Goal: Task Accomplishment & Management: Manage account settings

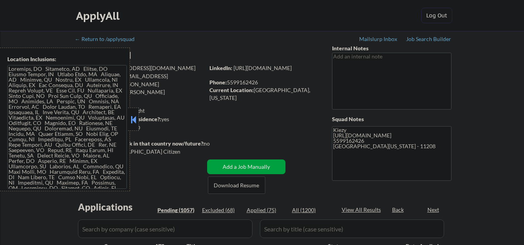
select select ""pending""
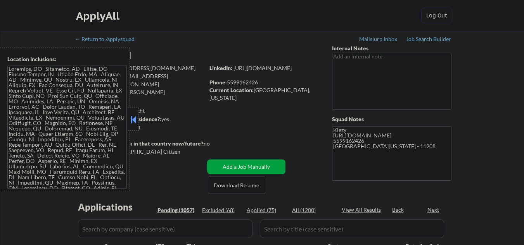
select select ""pending""
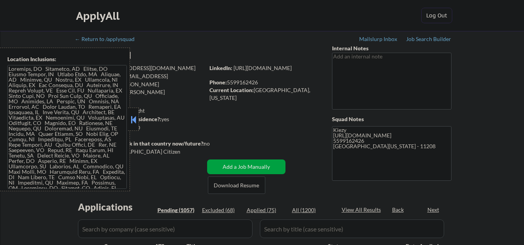
select select ""pending""
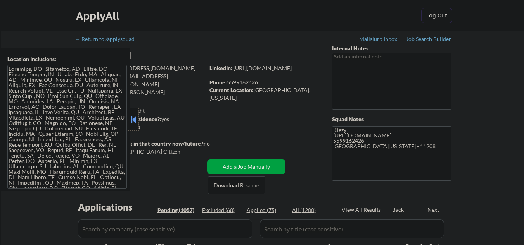
select select ""pending""
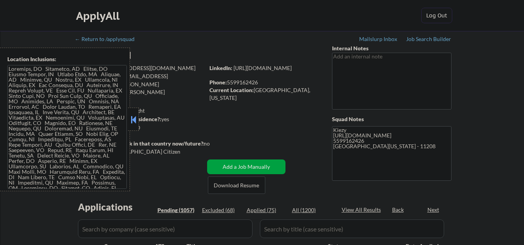
select select ""pending""
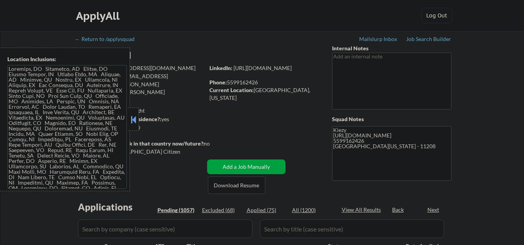
select select ""pending""
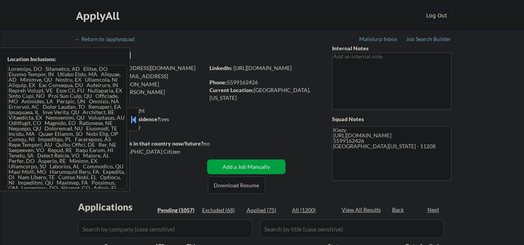
select select ""pending""
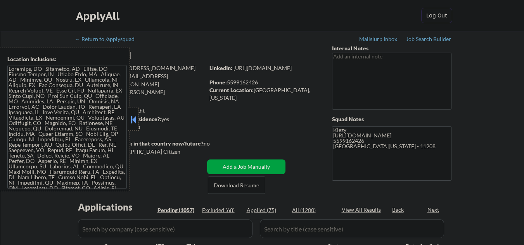
select select ""pending""
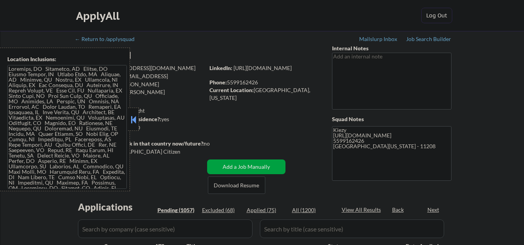
select select ""pending""
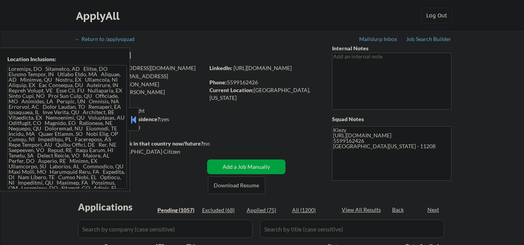
select select ""pending""
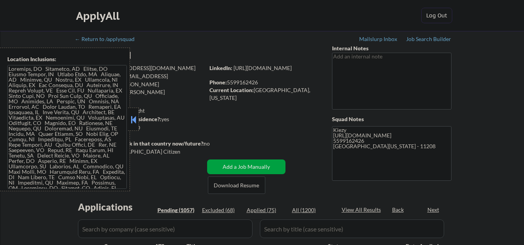
select select ""pending""
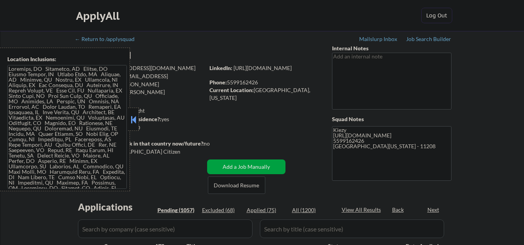
select select ""pending""
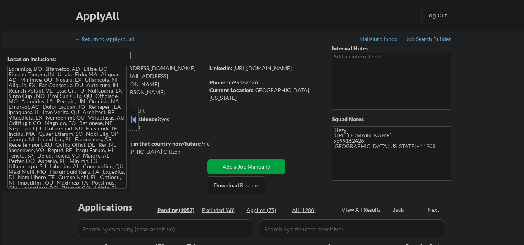
select select ""pending""
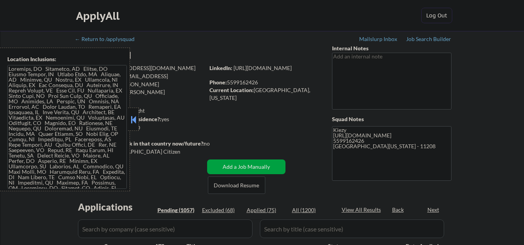
select select ""pending""
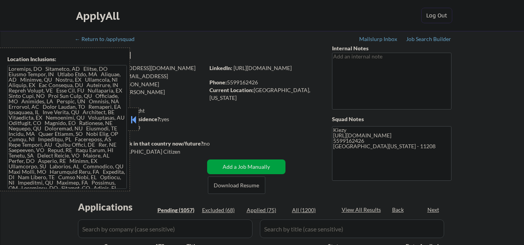
select select ""pending""
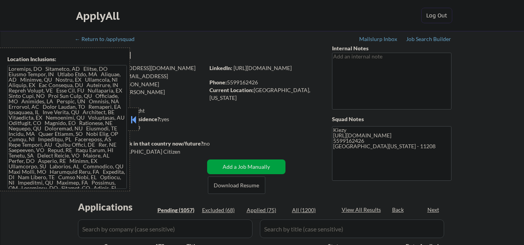
select select ""pending""
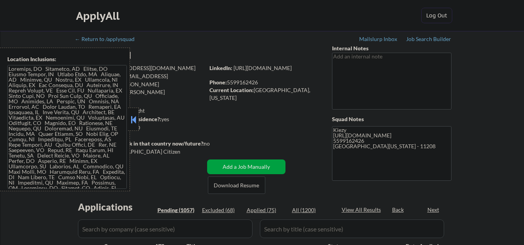
select select ""pending""
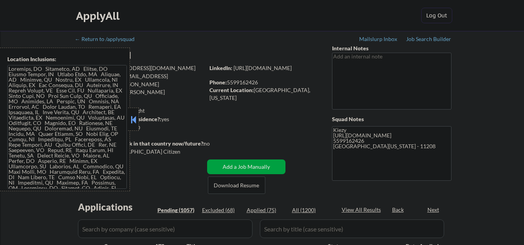
select select ""pending""
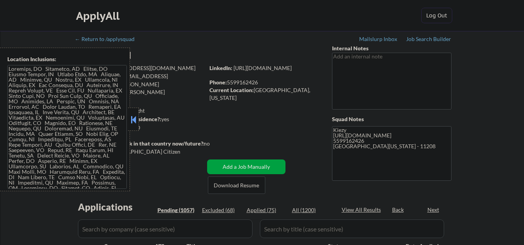
select select ""pending""
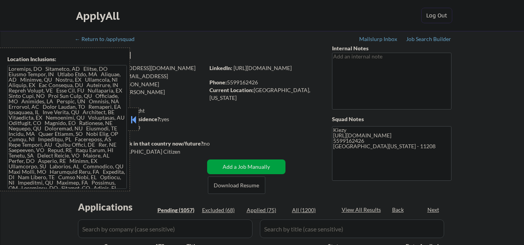
select select ""pending""
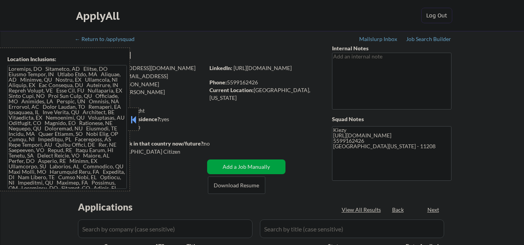
select select ""pending""
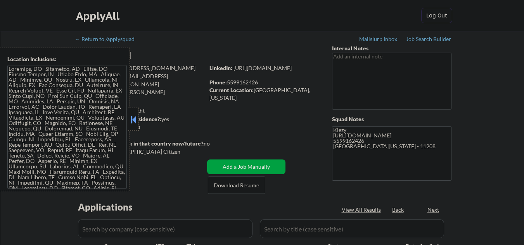
select select ""pending""
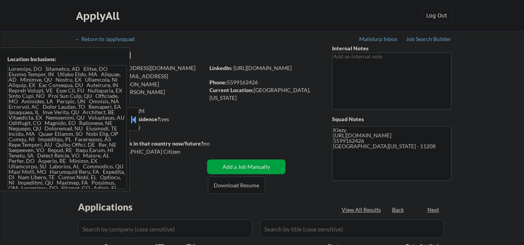
select select ""pending""
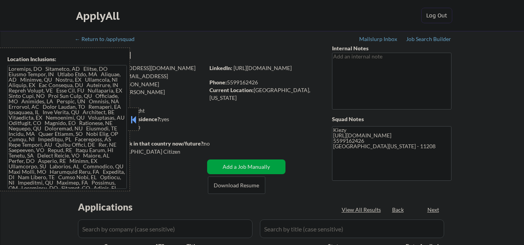
select select ""pending""
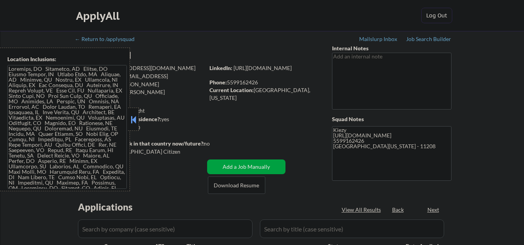
select select ""pending""
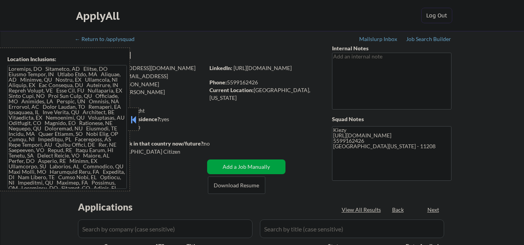
select select ""pending""
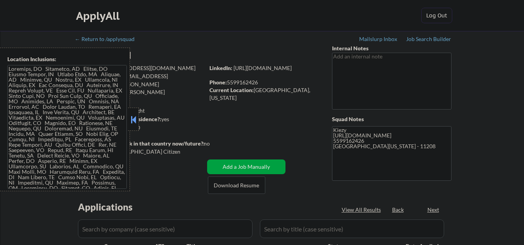
select select ""pending""
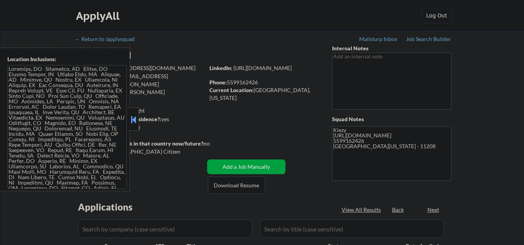
select select ""pending""
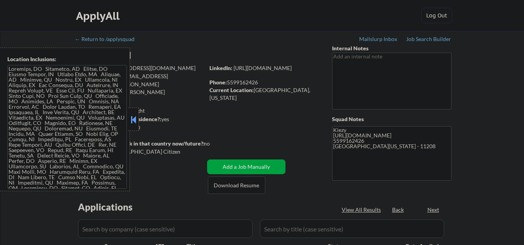
select select ""pending""
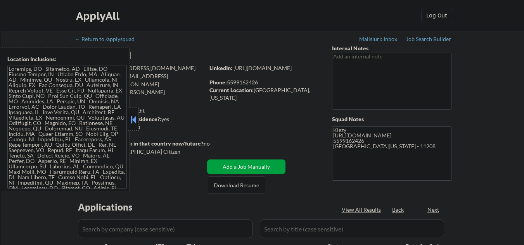
select select ""pending""
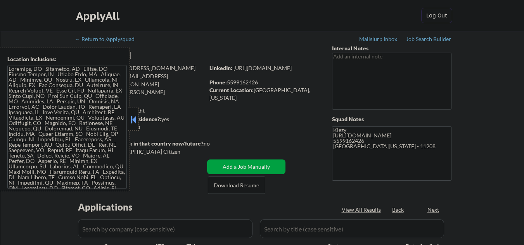
select select ""pending""
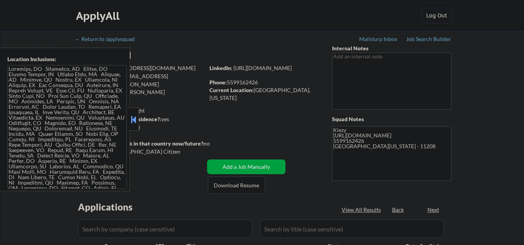
select select ""pending""
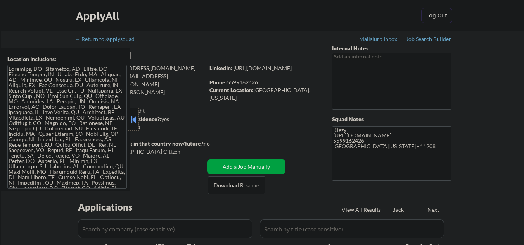
select select ""pending""
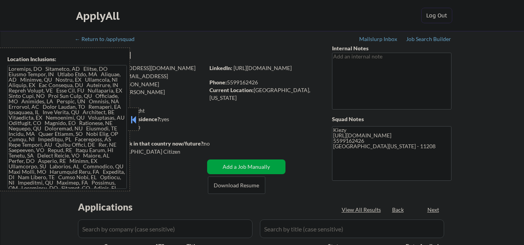
select select ""pending""
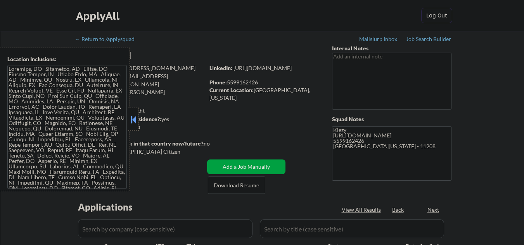
select select ""pending""
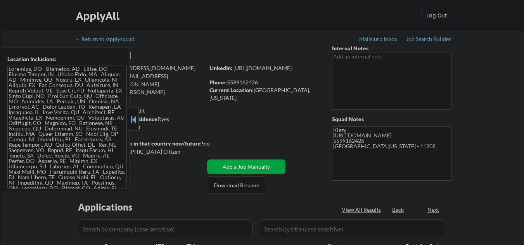
select select ""pending""
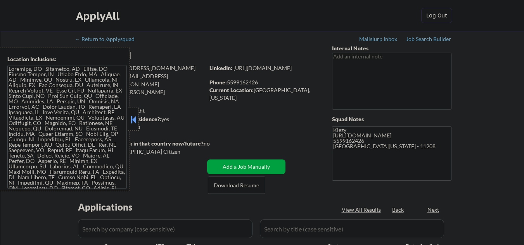
select select ""pending""
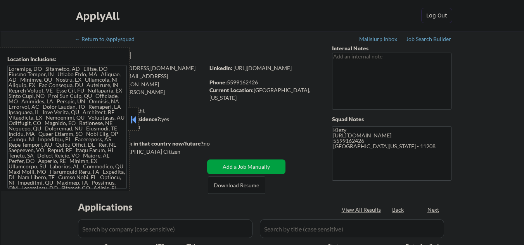
select select ""pending""
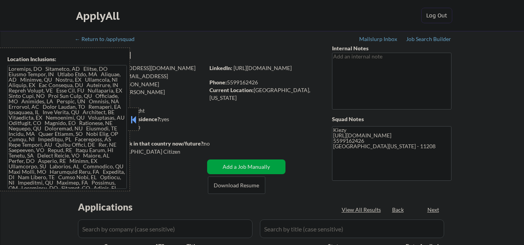
select select ""pending""
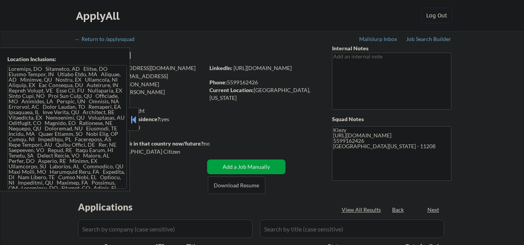
select select ""pending""
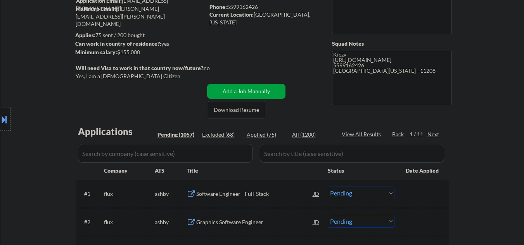
scroll to position [155, 0]
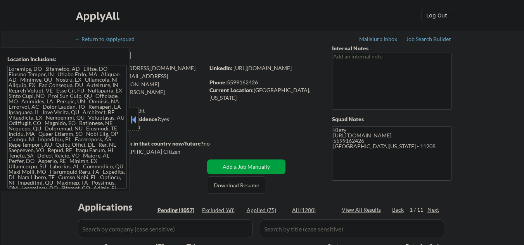
click at [133, 122] on button at bounding box center [133, 120] width 9 height 12
select select ""pending""
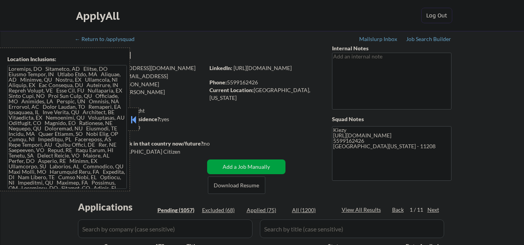
select select ""pending""
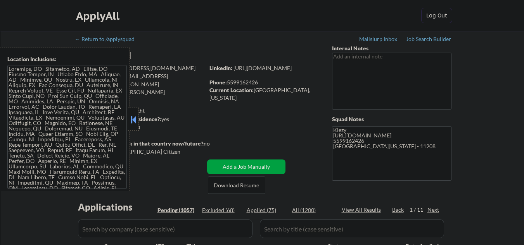
select select ""pending""
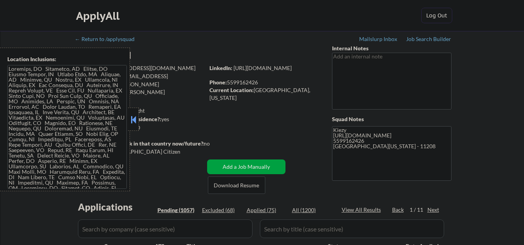
select select ""pending""
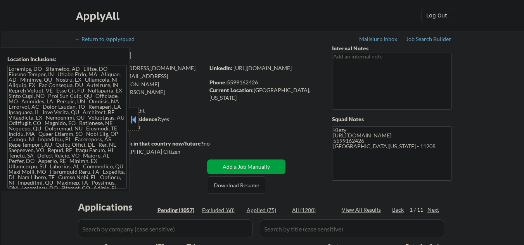
select select ""pending""
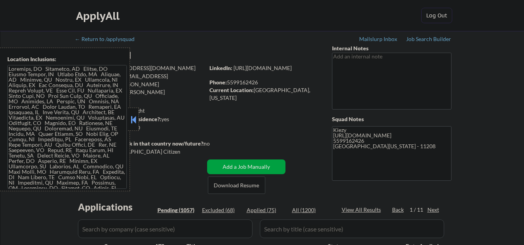
select select ""pending""
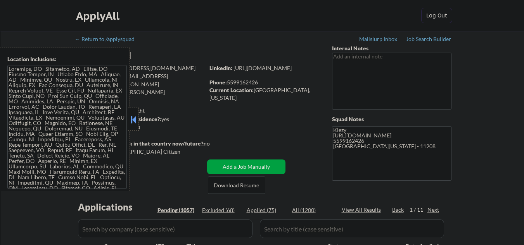
select select ""pending""
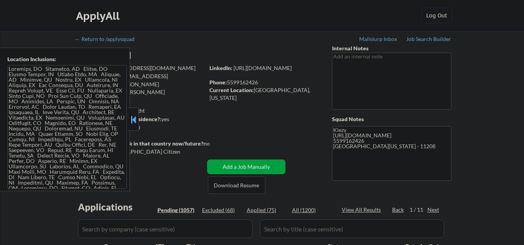
select select ""pending""
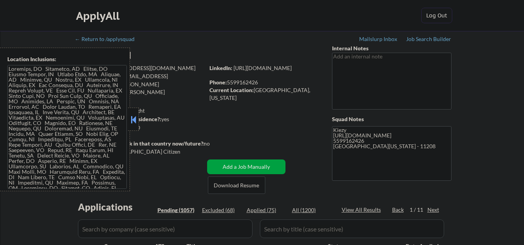
select select ""pending""
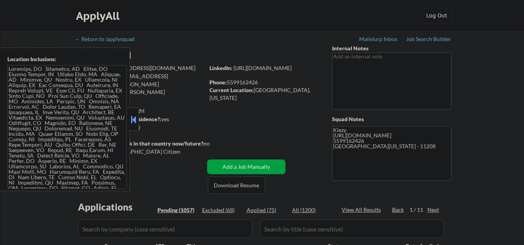
select select ""pending""
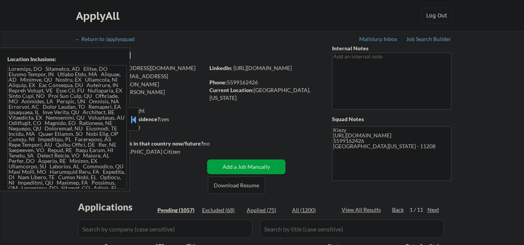
select select ""pending""
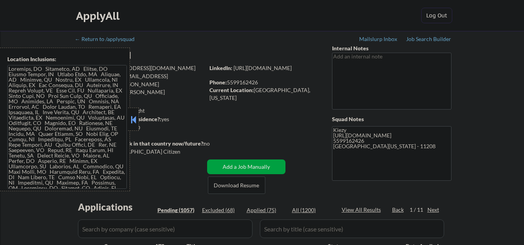
select select ""pending""
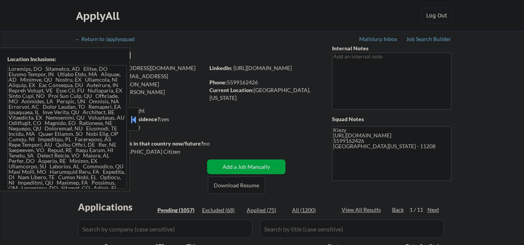
select select ""pending""
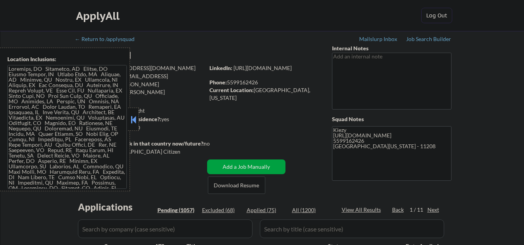
select select ""pending""
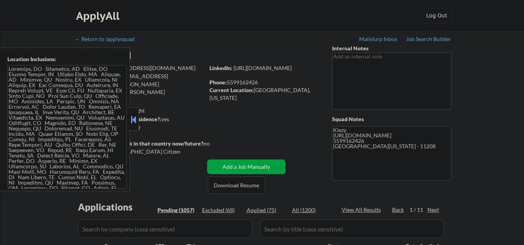
select select ""pending""
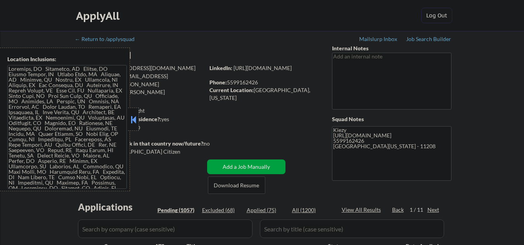
select select ""pending""
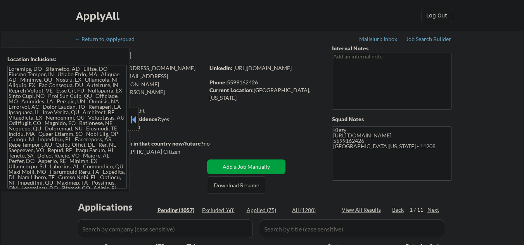
select select ""pending""
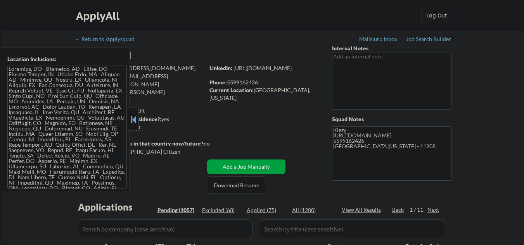
select select ""pending""
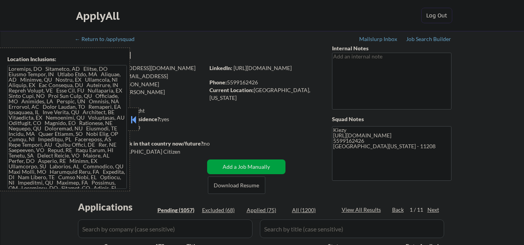
select select ""pending""
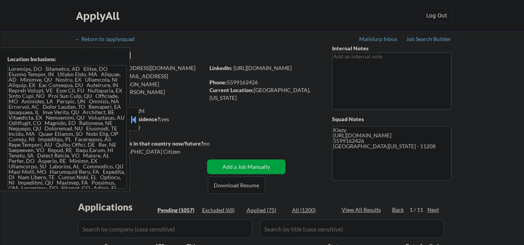
select select ""pending""
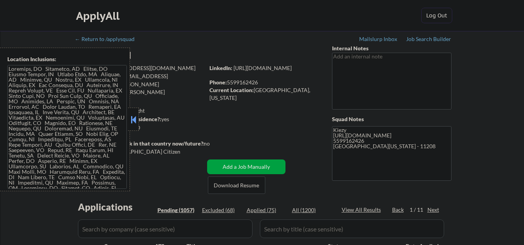
select select ""pending""
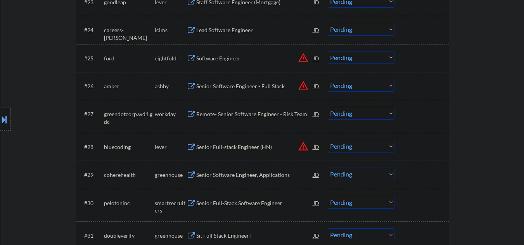
scroll to position [931, 0]
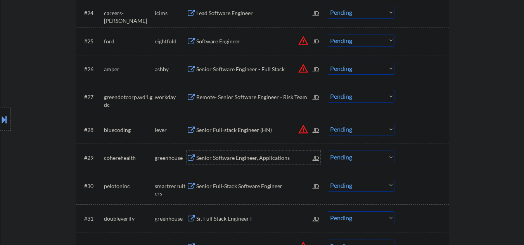
click at [235, 157] on div "Senior Software Engineer, Applications" at bounding box center [254, 158] width 117 height 8
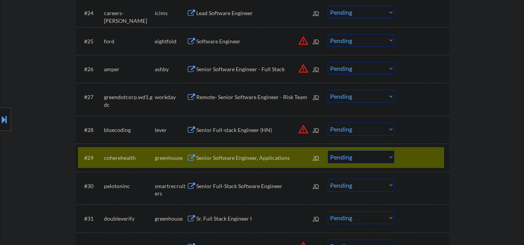
click at [241, 161] on div "Senior Software Engineer, Applications" at bounding box center [254, 158] width 117 height 8
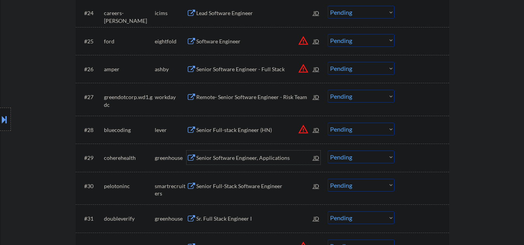
drag, startPoint x: 359, startPoint y: 160, endPoint x: 357, endPoint y: 172, distance: 12.6
click at [359, 160] on select "Choose an option... Pending Applied Excluded (Questions) Excluded (Expired) Exc…" at bounding box center [361, 157] width 67 height 13
click at [328, 151] on select "Choose an option... Pending Applied Excluded (Questions) Excluded (Expired) Exc…" at bounding box center [361, 157] width 67 height 13
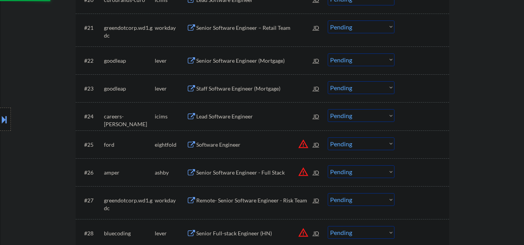
select select ""pending""
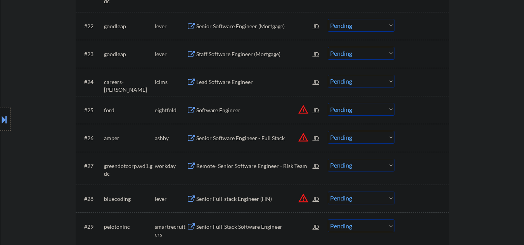
scroll to position [879, 0]
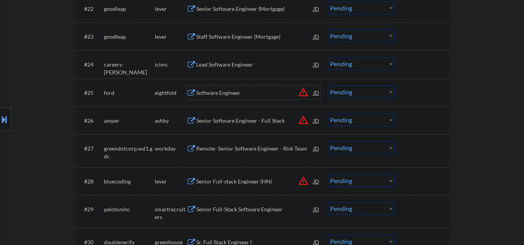
click at [227, 91] on div "Software Engineer" at bounding box center [254, 93] width 117 height 8
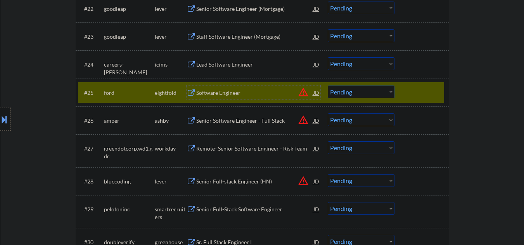
click at [361, 92] on select "Choose an option... Pending Applied Excluded (Questions) Excluded (Expired) Exc…" at bounding box center [361, 92] width 67 height 13
click at [328, 86] on select "Choose an option... Pending Applied Excluded (Questions) Excluded (Expired) Exc…" at bounding box center [361, 92] width 67 height 13
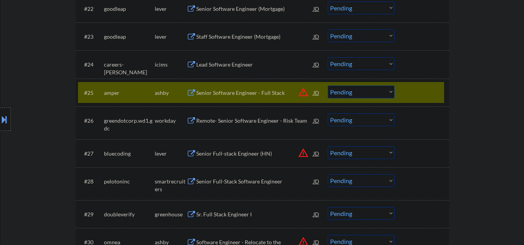
click at [237, 90] on div "Senior Software Engineer - Full Stack" at bounding box center [254, 93] width 117 height 8
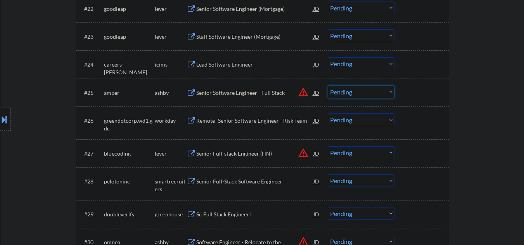
click at [346, 92] on select "Choose an option... Pending Applied Excluded (Questions) Excluded (Expired) Exc…" at bounding box center [361, 92] width 67 height 13
click at [328, 86] on select "Choose an option... Pending Applied Excluded (Questions) Excluded (Expired) Exc…" at bounding box center [361, 92] width 67 height 13
select select ""pending""
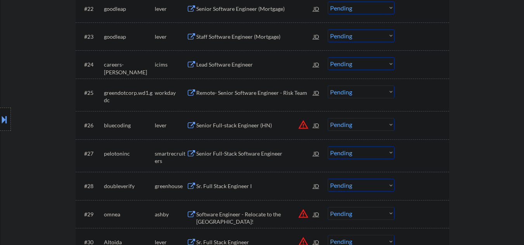
scroll to position [931, 0]
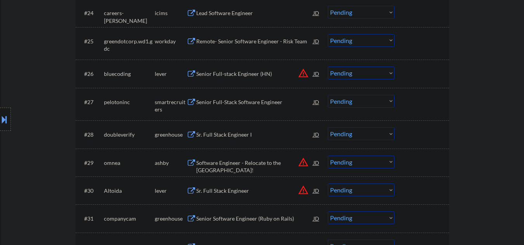
click at [239, 100] on div "Senior Full-Stack Software Engineer" at bounding box center [254, 102] width 117 height 8
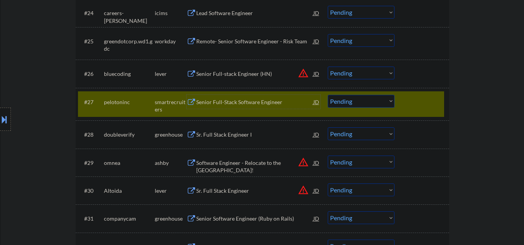
click at [230, 107] on div "Senior Full-Stack Software Engineer" at bounding box center [254, 102] width 117 height 14
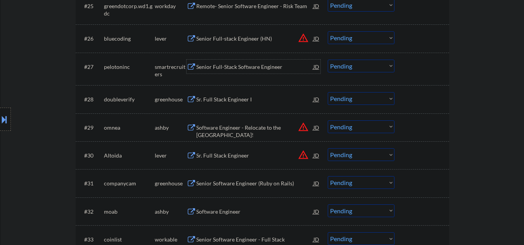
scroll to position [982, 0]
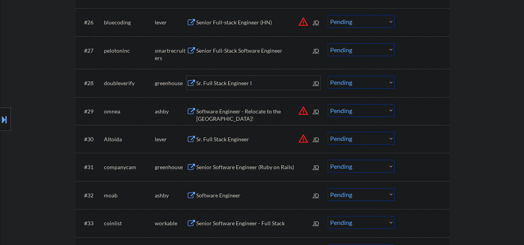
click at [215, 83] on div "Sr. Full Stack Engineer I" at bounding box center [254, 83] width 117 height 8
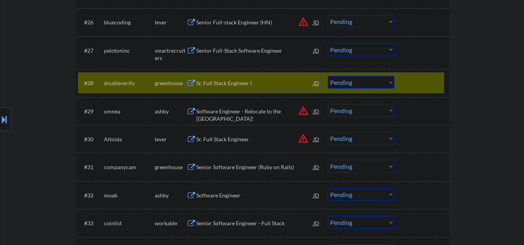
click at [343, 82] on select "Choose an option... Pending Applied Excluded (Questions) Excluded (Expired) Exc…" at bounding box center [361, 82] width 67 height 13
click at [232, 82] on div "Sr. Full Stack Engineer I" at bounding box center [254, 83] width 117 height 8
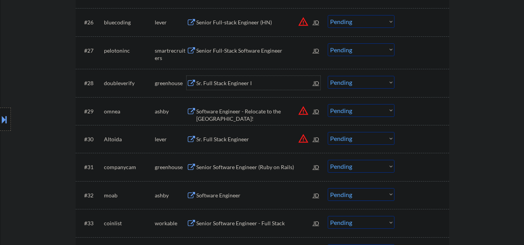
click at [344, 82] on select "Choose an option... Pending Applied Excluded (Questions) Excluded (Expired) Exc…" at bounding box center [361, 82] width 67 height 13
click at [328, 76] on select "Choose an option... Pending Applied Excluded (Questions) Excluded (Expired) Exc…" at bounding box center [361, 82] width 67 height 13
select select ""pending""
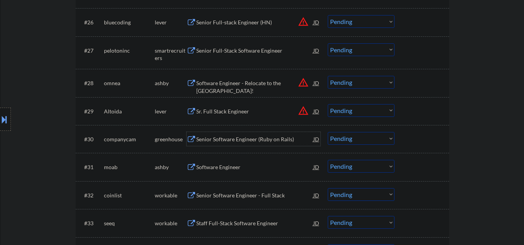
click at [214, 140] on div "Senior Software Engineer (Ruby on Rails)" at bounding box center [254, 140] width 117 height 8
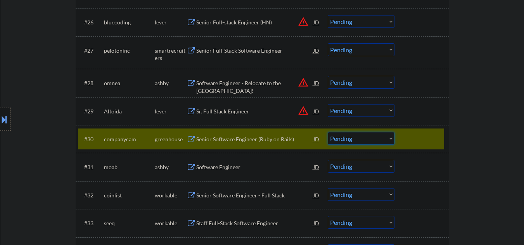
click at [359, 139] on select "Choose an option... Pending Applied Excluded (Questions) Excluded (Expired) Exc…" at bounding box center [361, 138] width 67 height 13
click at [328, 132] on select "Choose an option... Pending Applied Excluded (Questions) Excluded (Expired) Exc…" at bounding box center [361, 138] width 67 height 13
click at [224, 170] on div "Software Engineer" at bounding box center [254, 168] width 117 height 8
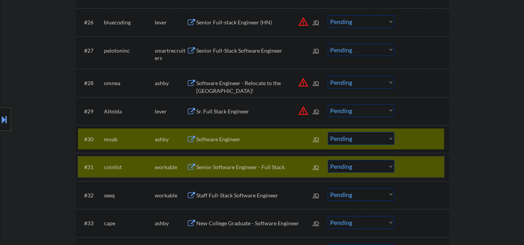
drag, startPoint x: 409, startPoint y: 169, endPoint x: 389, endPoint y: 0, distance: 169.4
click at [409, 165] on div at bounding box center [423, 167] width 34 height 14
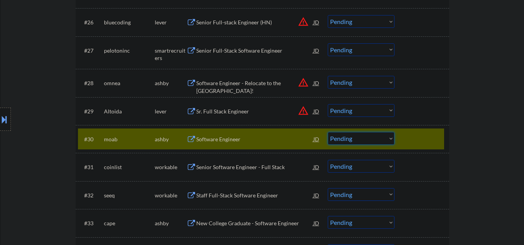
click at [349, 140] on select "Choose an option... Pending Applied Excluded (Questions) Excluded (Expired) Exc…" at bounding box center [361, 138] width 67 height 13
click at [328, 132] on select "Choose an option... Pending Applied Excluded (Questions) Excluded (Expired) Exc…" at bounding box center [361, 138] width 67 height 13
click at [220, 168] on div "Senior Software Engineer - Full Stack" at bounding box center [254, 168] width 117 height 8
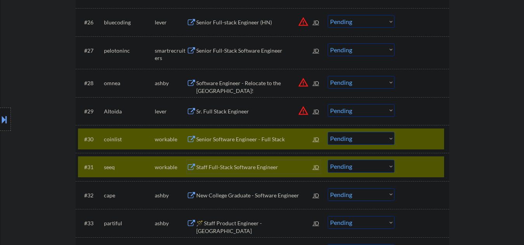
drag, startPoint x: 409, startPoint y: 169, endPoint x: 407, endPoint y: 159, distance: 10.3
click at [408, 167] on div at bounding box center [423, 167] width 34 height 14
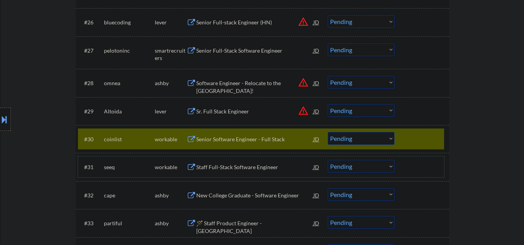
drag, startPoint x: 364, startPoint y: 137, endPoint x: 364, endPoint y: 142, distance: 4.3
click at [364, 138] on select "Choose an option... Pending Applied Excluded (Questions) Excluded (Expired) Exc…" at bounding box center [361, 138] width 67 height 13
click at [328, 132] on select "Choose an option... Pending Applied Excluded (Questions) Excluded (Expired) Exc…" at bounding box center [361, 138] width 67 height 13
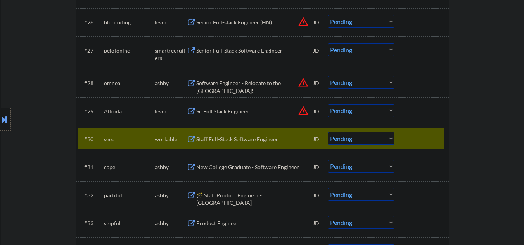
click at [233, 142] on div "Staff Full-Stack Software Engineer" at bounding box center [254, 140] width 117 height 8
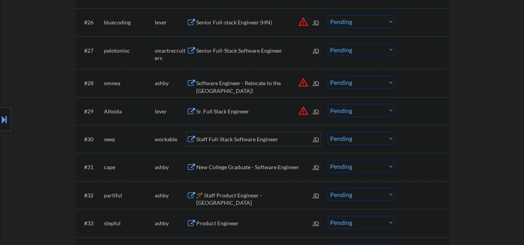
click at [361, 141] on select "Choose an option... Pending Applied Excluded (Questions) Excluded (Expired) Exc…" at bounding box center [361, 138] width 67 height 13
click at [328, 132] on select "Choose an option... Pending Applied Excluded (Questions) Excluded (Expired) Exc…" at bounding box center [361, 138] width 67 height 13
click at [235, 169] on div "New College Graduate - Software Engineer" at bounding box center [254, 168] width 117 height 8
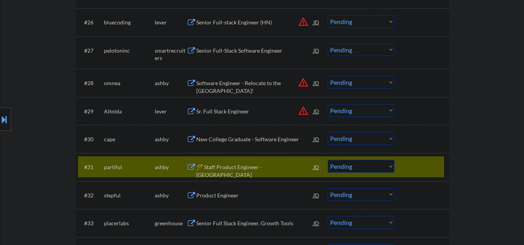
drag, startPoint x: 421, startPoint y: 162, endPoint x: 383, endPoint y: 148, distance: 40.3
click at [421, 162] on div at bounding box center [423, 167] width 34 height 14
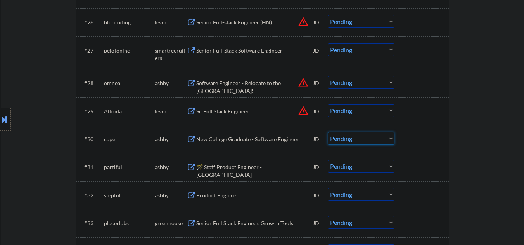
click at [332, 140] on select "Choose an option... Pending Applied Excluded (Questions) Excluded (Expired) Exc…" at bounding box center [361, 138] width 67 height 13
click at [328, 132] on select "Choose an option... Pending Applied Excluded (Questions) Excluded (Expired) Exc…" at bounding box center [361, 138] width 67 height 13
click at [219, 166] on div "🪄 Staff Product Engineer - [GEOGRAPHIC_DATA]" at bounding box center [254, 171] width 117 height 15
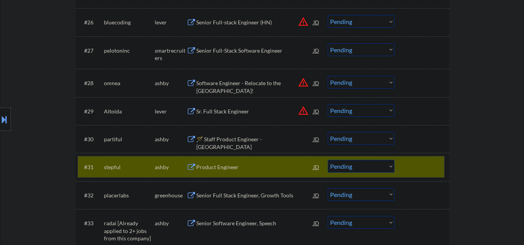
click at [423, 164] on div at bounding box center [423, 167] width 34 height 14
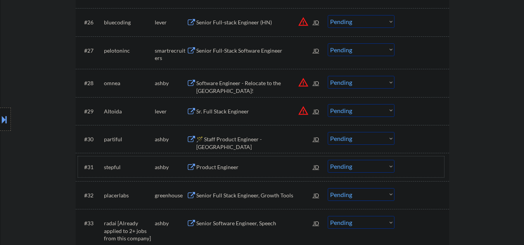
click at [339, 139] on select "Choose an option... Pending Applied Excluded (Questions) Excluded (Expired) Exc…" at bounding box center [361, 138] width 67 height 13
click at [416, 146] on div at bounding box center [423, 139] width 34 height 14
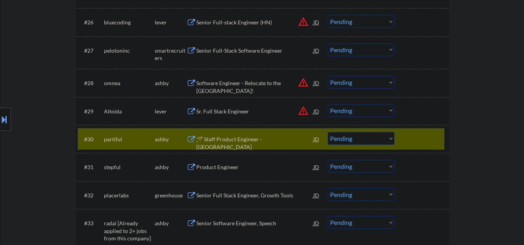
click at [371, 140] on select "Choose an option... Pending Applied Excluded (Questions) Excluded (Expired) Exc…" at bounding box center [361, 138] width 67 height 13
click at [328, 132] on select "Choose an option... Pending Applied Excluded (Questions) Excluded (Expired) Exc…" at bounding box center [361, 138] width 67 height 13
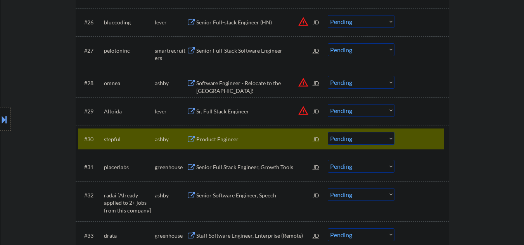
click at [232, 141] on div "Product Engineer" at bounding box center [254, 140] width 117 height 8
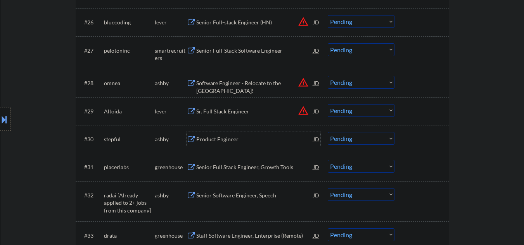
click at [341, 141] on select "Choose an option... Pending Applied Excluded (Questions) Excluded (Expired) Exc…" at bounding box center [361, 138] width 67 height 13
click at [328, 132] on select "Choose an option... Pending Applied Excluded (Questions) Excluded (Expired) Exc…" at bounding box center [361, 138] width 67 height 13
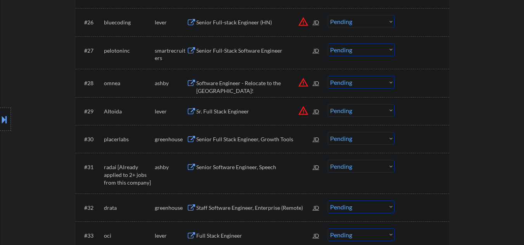
click at [237, 143] on div "Senior Full Stack Engineer, Growth Tools" at bounding box center [254, 140] width 117 height 8
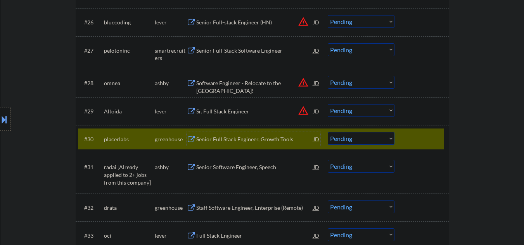
click at [360, 140] on select "Choose an option... Pending Applied Excluded (Questions) Excluded (Expired) Exc…" at bounding box center [361, 138] width 67 height 13
click at [328, 132] on select "Choose an option... Pending Applied Excluded (Questions) Excluded (Expired) Exc…" at bounding box center [361, 138] width 67 height 13
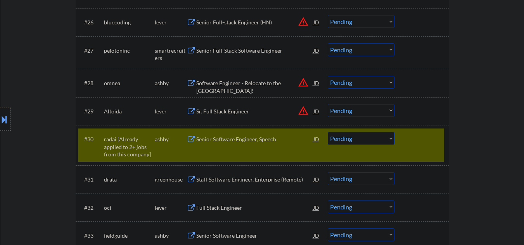
click at [348, 140] on select "Choose an option... Pending Applied Excluded (Questions) Excluded (Expired) Exc…" at bounding box center [361, 138] width 67 height 13
click at [328, 132] on select "Choose an option... Pending Applied Excluded (Questions) Excluded (Expired) Exc…" at bounding box center [361, 138] width 67 height 13
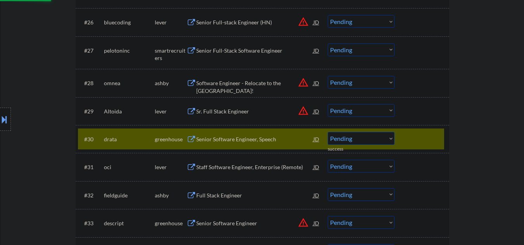
click at [246, 142] on div "Senior Software Engineer, Speech" at bounding box center [254, 140] width 117 height 8
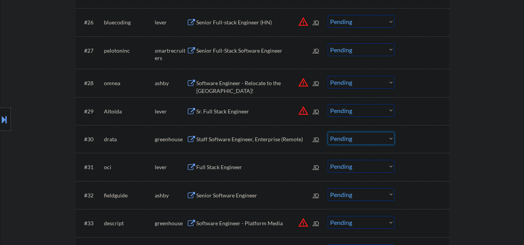
click at [350, 140] on select "Choose an option... Pending Applied Excluded (Questions) Excluded (Expired) Exc…" at bounding box center [361, 138] width 67 height 13
click at [328, 132] on select "Choose an option... Pending Applied Excluded (Questions) Excluded (Expired) Exc…" at bounding box center [361, 138] width 67 height 13
click at [206, 139] on div "Staff Software Engineer, Enterprise (Remote)" at bounding box center [254, 140] width 117 height 8
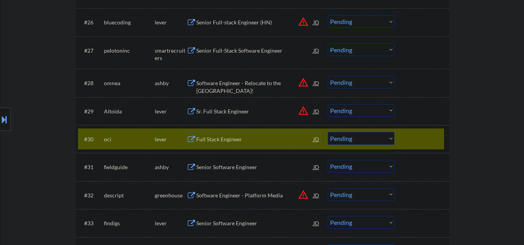
click at [352, 142] on select "Choose an option... Pending Applied Excluded (Questions) Excluded (Expired) Exc…" at bounding box center [361, 138] width 67 height 13
click at [328, 132] on select "Choose an option... Pending Applied Excluded (Questions) Excluded (Expired) Exc…" at bounding box center [361, 138] width 67 height 13
click at [246, 167] on div "Senior Software Engineer" at bounding box center [254, 168] width 117 height 8
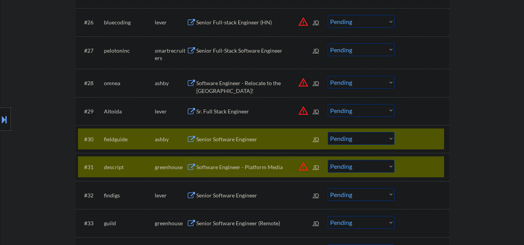
click at [422, 168] on div at bounding box center [423, 167] width 34 height 14
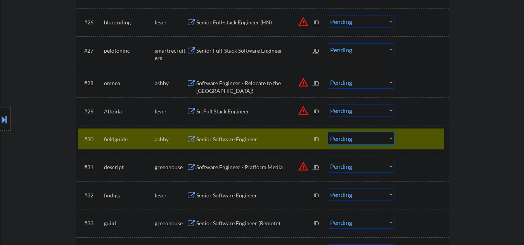
click at [344, 139] on select "Choose an option... Pending Applied Excluded (Questions) Excluded (Expired) Exc…" at bounding box center [361, 138] width 67 height 13
click at [328, 132] on select "Choose an option... Pending Applied Excluded (Questions) Excluded (Expired) Exc…" at bounding box center [361, 138] width 67 height 13
select select ""pending""
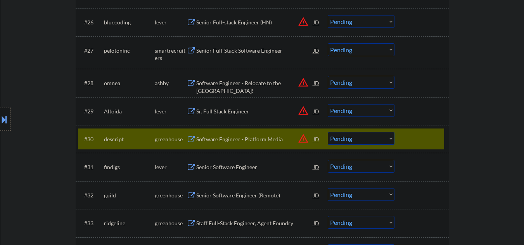
click at [431, 134] on div at bounding box center [423, 139] width 34 height 14
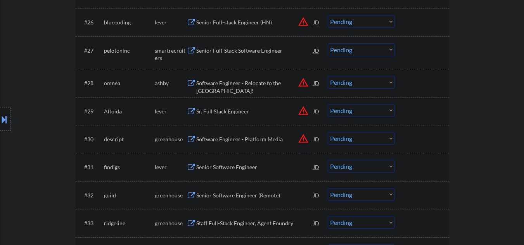
drag, startPoint x: 240, startPoint y: 170, endPoint x: 244, endPoint y: 169, distance: 4.0
click at [242, 169] on div "Senior Software Engineer" at bounding box center [254, 168] width 117 height 8
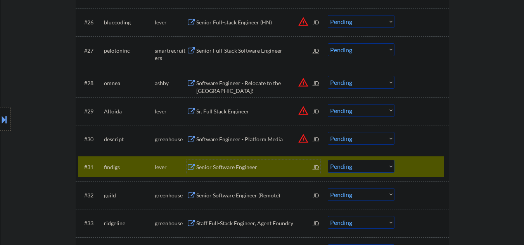
click at [352, 167] on select "Choose an option... Pending Applied Excluded (Questions) Excluded (Expired) Exc…" at bounding box center [361, 166] width 67 height 13
click at [328, 160] on select "Choose an option... Pending Applied Excluded (Questions) Excluded (Expired) Exc…" at bounding box center [361, 166] width 67 height 13
select select ""pending""
click at [233, 170] on div "Senior Software Engineer (Remote)" at bounding box center [254, 168] width 117 height 8
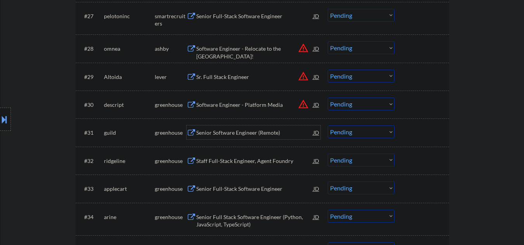
scroll to position [1034, 0]
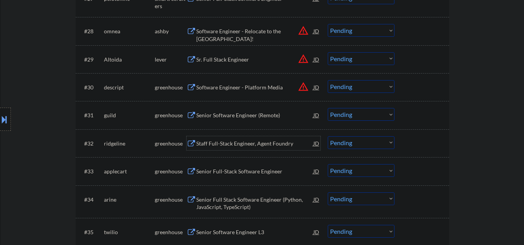
click at [218, 141] on div "Staff Full-Stack Engineer, Agent Foundry" at bounding box center [254, 144] width 117 height 8
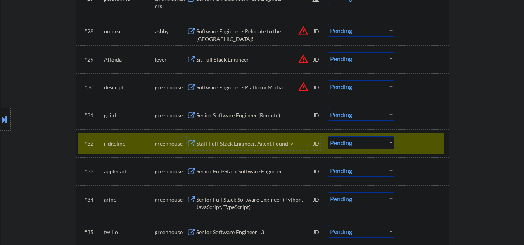
click at [352, 141] on select "Choose an option... Pending Applied Excluded (Questions) Excluded (Expired) Exc…" at bounding box center [361, 142] width 67 height 13
click at [328, 136] on select "Choose an option... Pending Applied Excluded (Questions) Excluded (Expired) Exc…" at bounding box center [361, 142] width 67 height 13
click at [226, 174] on div "Senior Full-Stack Software Engineer" at bounding box center [254, 172] width 117 height 8
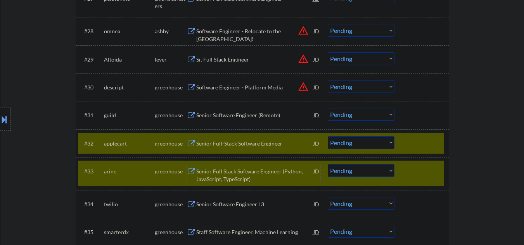
click at [415, 169] on div at bounding box center [423, 171] width 34 height 14
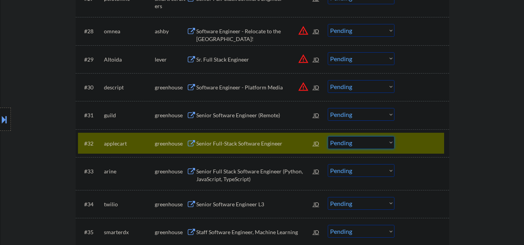
drag, startPoint x: 331, startPoint y: 145, endPoint x: 341, endPoint y: 149, distance: 9.9
click at [332, 145] on select "Choose an option... Pending Applied Excluded (Questions) Excluded (Expired) Exc…" at bounding box center [361, 142] width 67 height 13
click at [328, 136] on select "Choose an option... Pending Applied Excluded (Questions) Excluded (Expired) Exc…" at bounding box center [361, 142] width 67 height 13
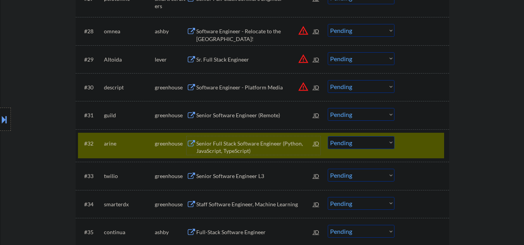
click at [227, 146] on div "Senior Full Stack Software Engineer (Python, JavaScript, TypeScript)" at bounding box center [254, 147] width 117 height 15
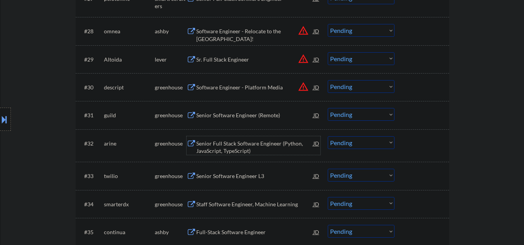
click at [231, 154] on div "Senior Full Stack Software Engineer (Python, JavaScript, TypeScript)" at bounding box center [254, 147] width 117 height 15
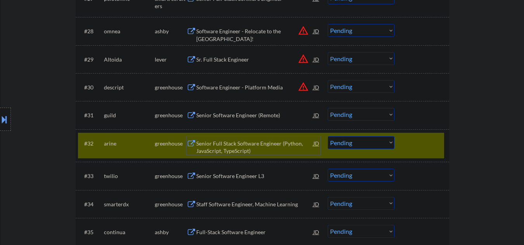
click at [349, 144] on select "Choose an option... Pending Applied Excluded (Questions) Excluded (Expired) Exc…" at bounding box center [361, 142] width 67 height 13
click at [328, 136] on select "Choose an option... Pending Applied Excluded (Questions) Excluded (Expired) Exc…" at bounding box center [361, 142] width 67 height 13
select select ""pending""
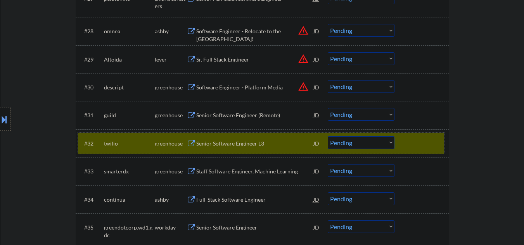
click at [420, 144] on div at bounding box center [423, 143] width 34 height 14
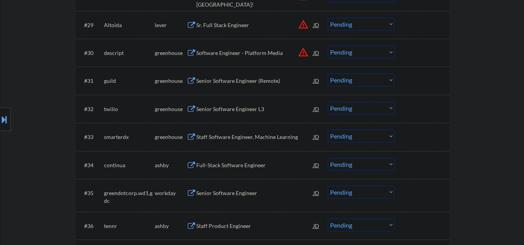
scroll to position [1086, 0]
